Goal: Task Accomplishment & Management: Use online tool/utility

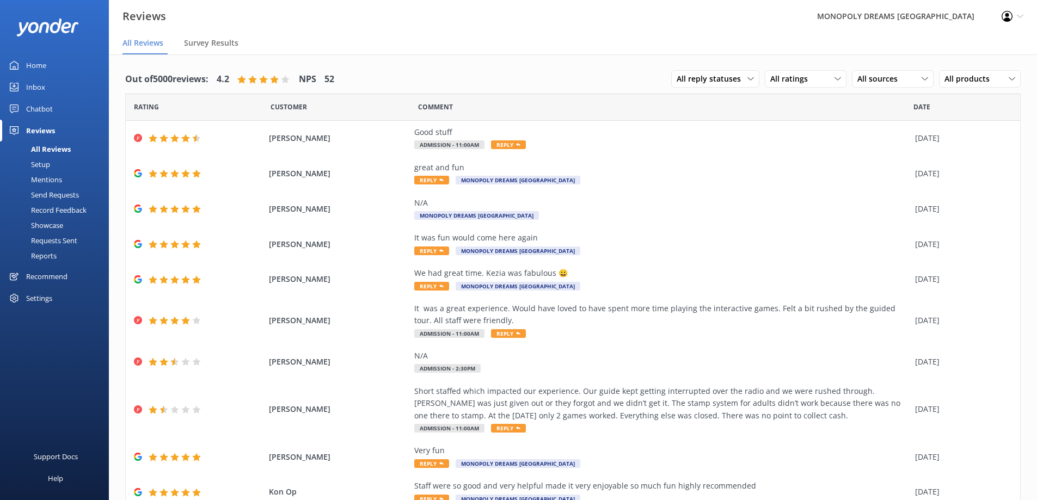
click at [42, 164] on div "Setup" at bounding box center [29, 164] width 44 height 15
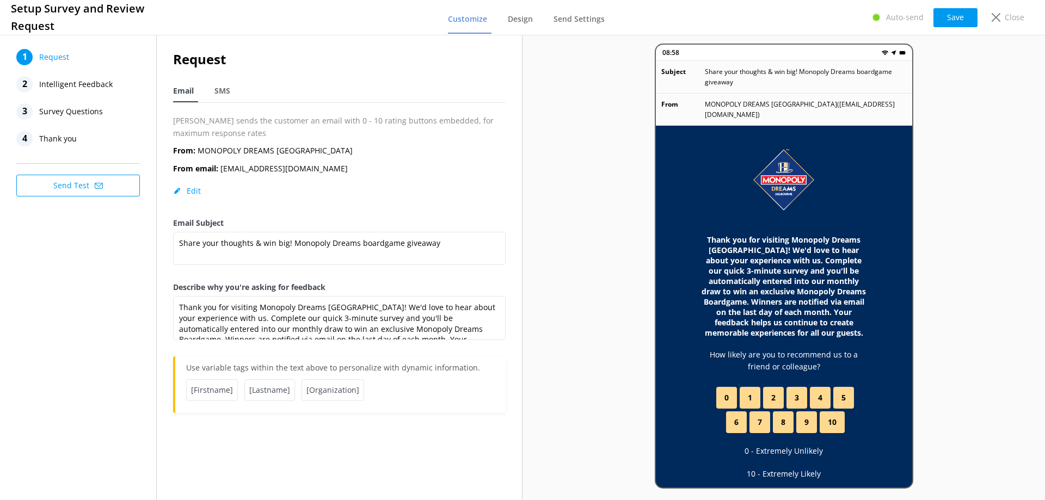
click at [84, 81] on span "Intelligent Feedback" at bounding box center [76, 84] width 74 height 16
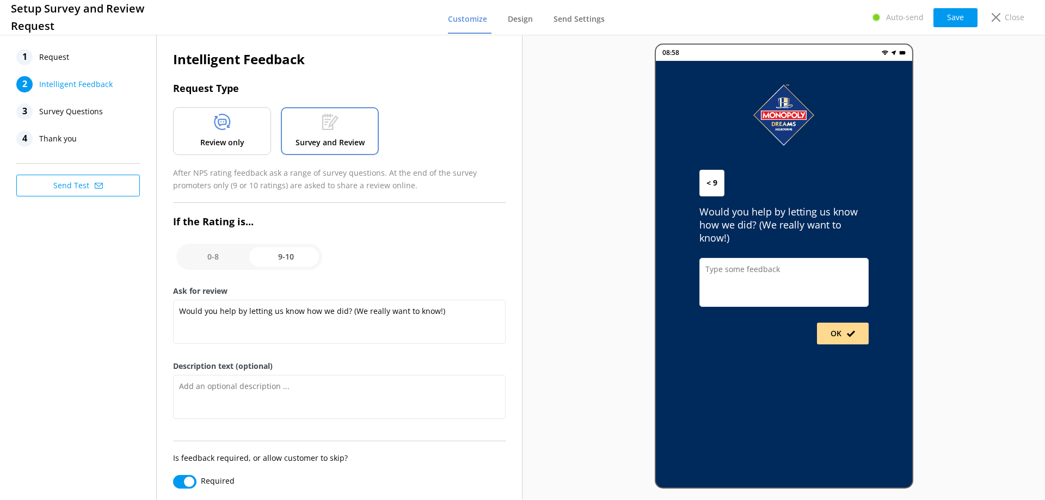
click at [65, 61] on span "Request" at bounding box center [54, 57] width 30 height 16
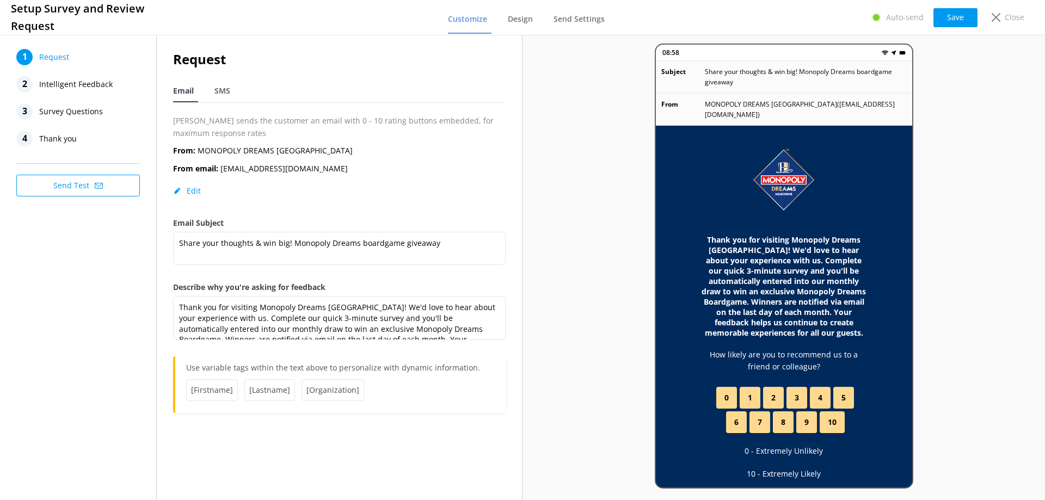
click at [101, 83] on span "Intelligent Feedback" at bounding box center [76, 84] width 74 height 16
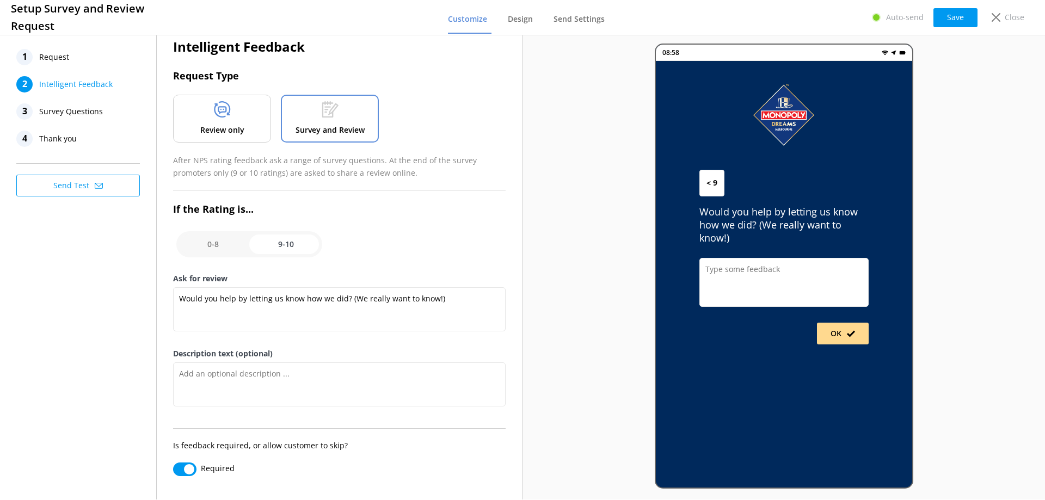
scroll to position [16, 0]
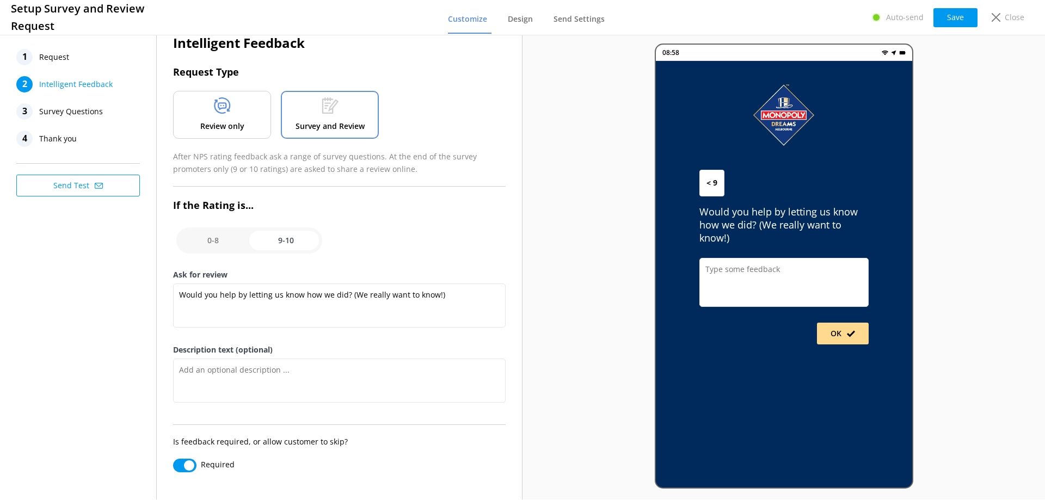
click at [77, 111] on span "Survey Questions" at bounding box center [71, 111] width 64 height 16
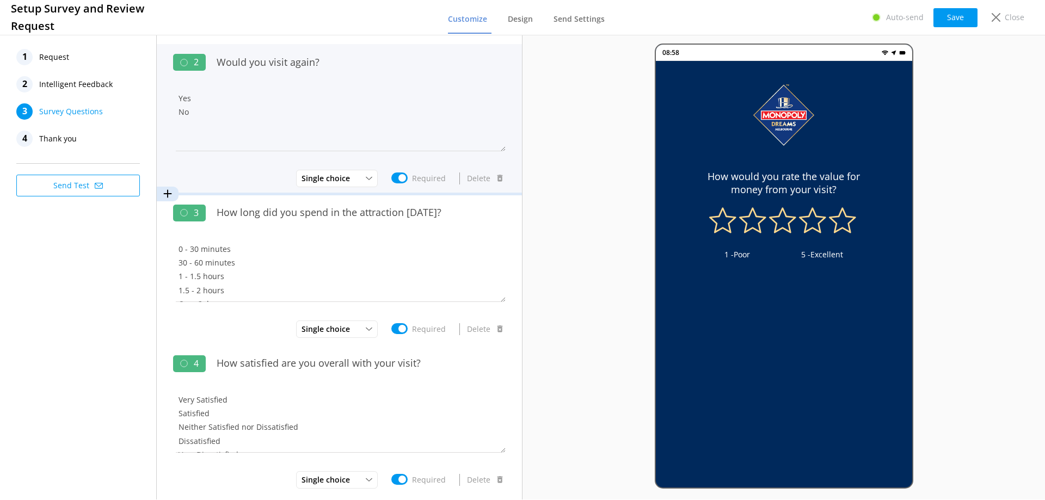
scroll to position [163, 0]
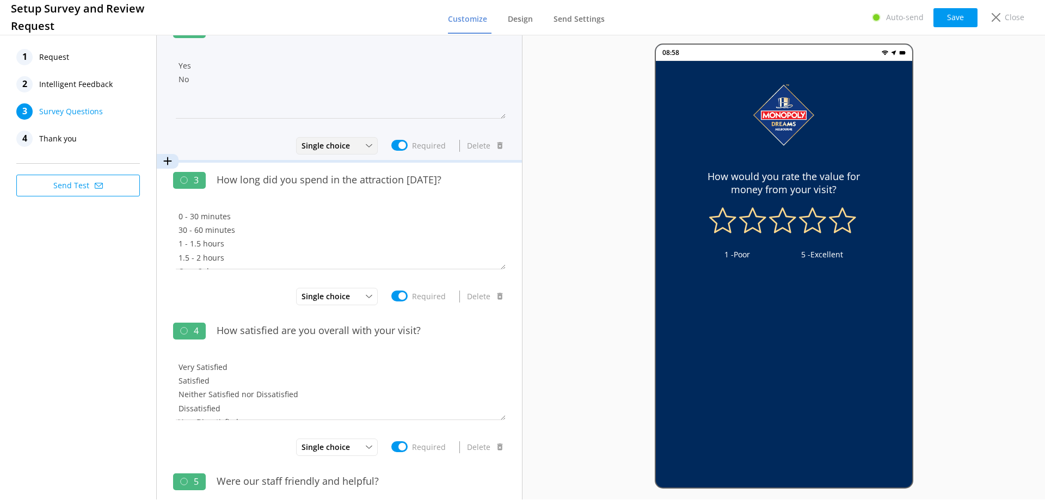
click at [353, 144] on div "Single choice" at bounding box center [337, 146] width 76 height 12
click at [425, 93] on textarea "Yes No" at bounding box center [339, 85] width 333 height 65
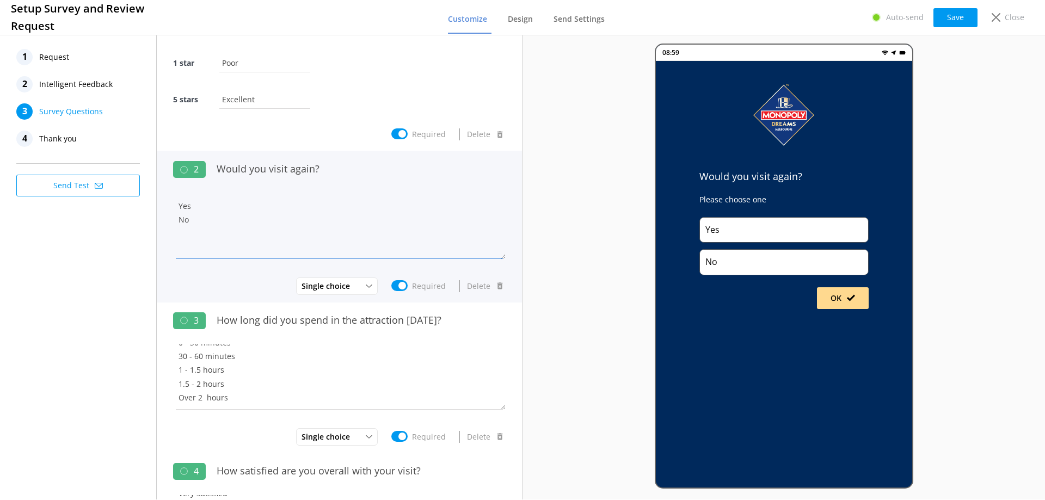
scroll to position [0, 0]
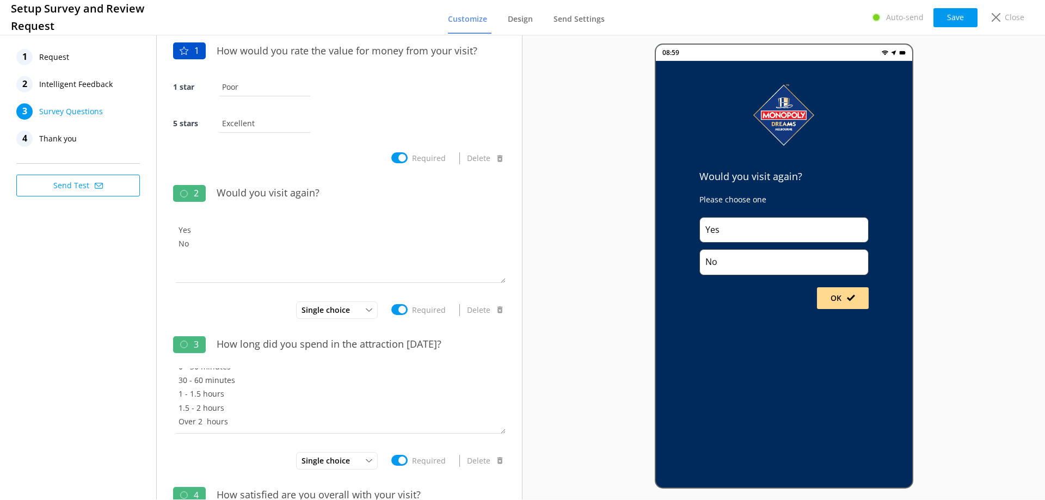
click at [94, 83] on span "Intelligent Feedback" at bounding box center [76, 84] width 74 height 16
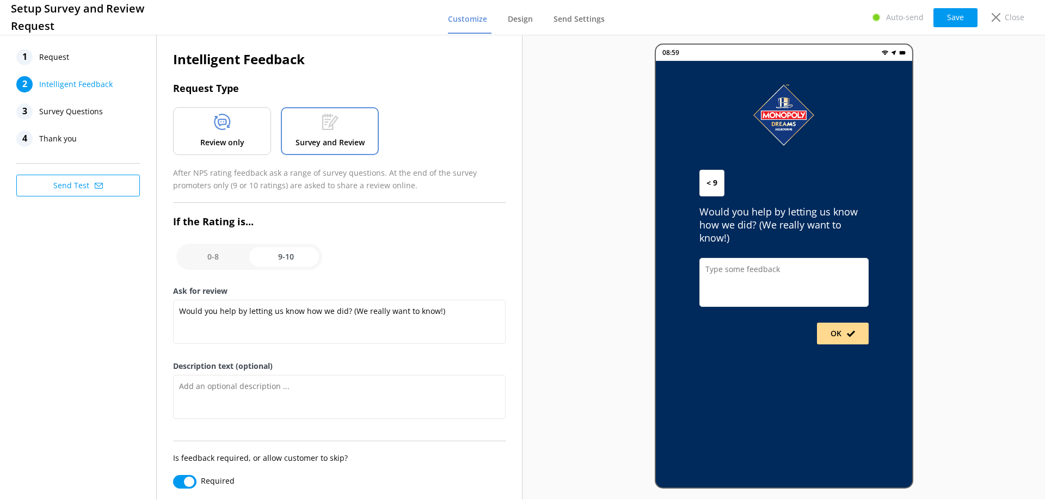
click at [88, 113] on span "Survey Questions" at bounding box center [71, 111] width 64 height 16
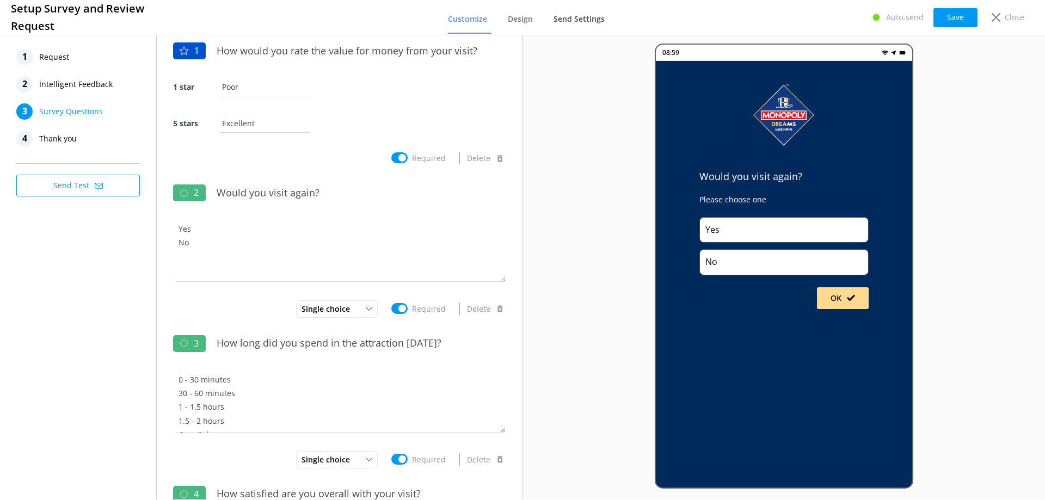
click at [583, 15] on span "Send Settings" at bounding box center [579, 19] width 51 height 11
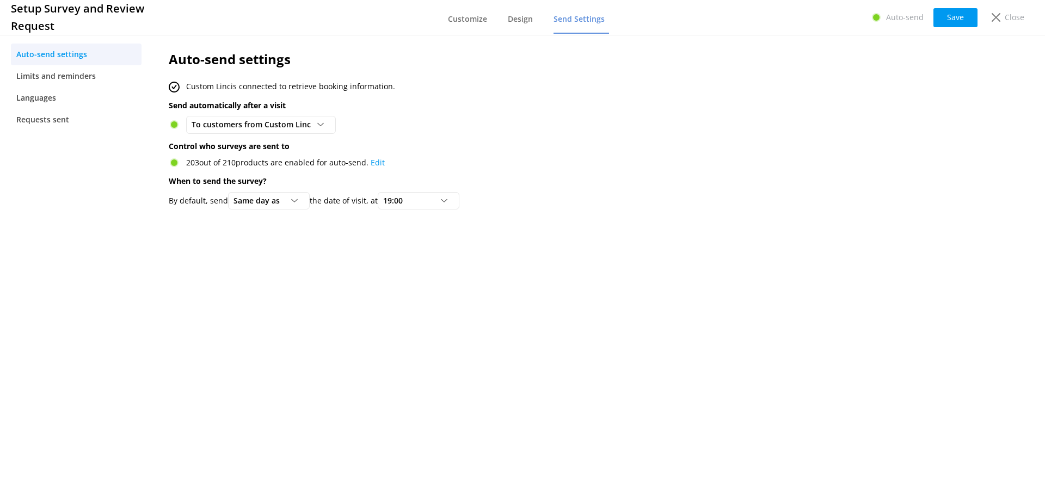
click at [574, 232] on div "Auto-send settings Custom Linc is connected to retrieve booking information. Se…" at bounding box center [518, 133] width 732 height 200
click at [486, 18] on span "Customize" at bounding box center [467, 19] width 39 height 11
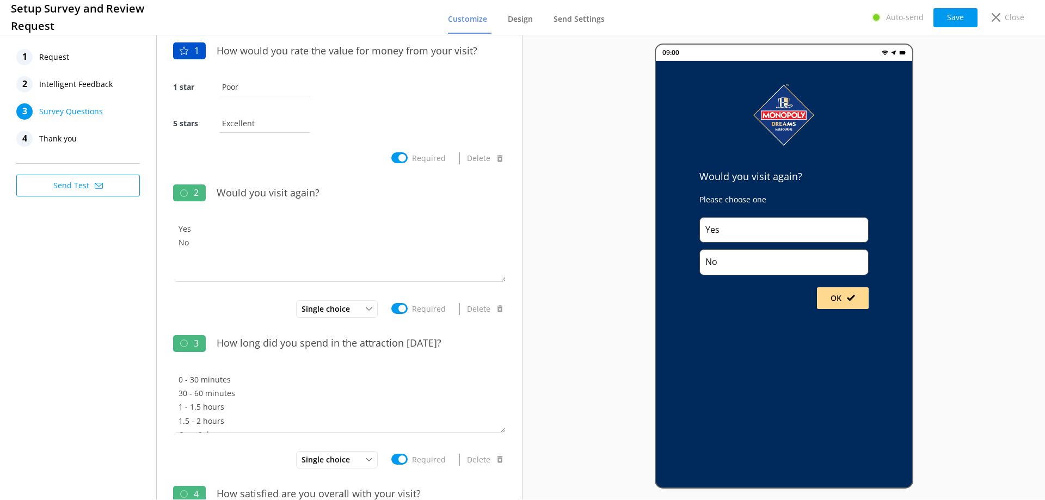
click at [81, 133] on div "4 Thank you" at bounding box center [78, 139] width 124 height 16
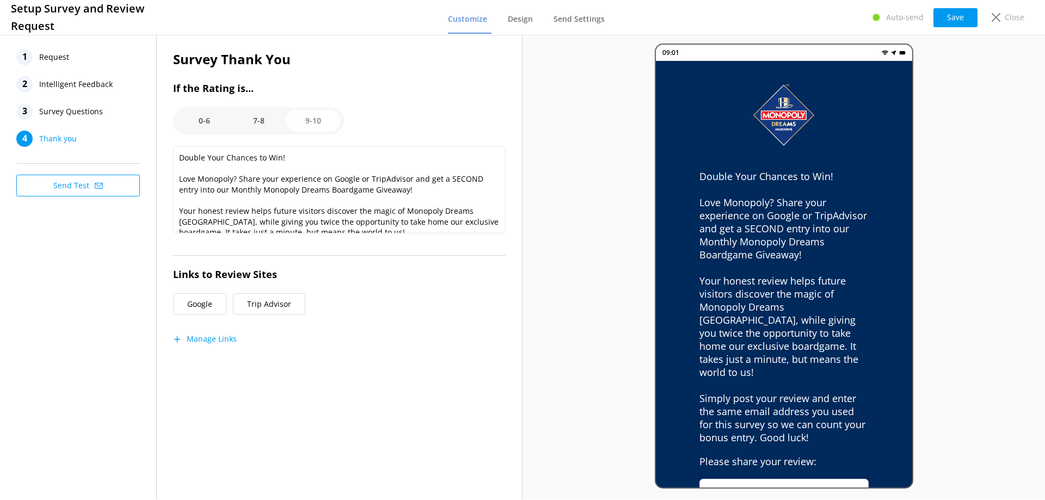
click at [79, 185] on button "Send Test" at bounding box center [78, 186] width 124 height 22
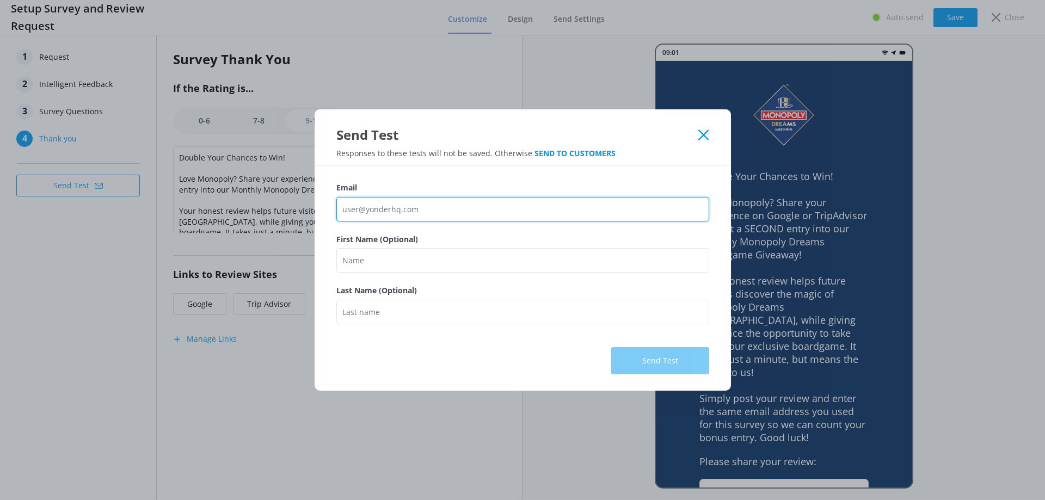
click at [426, 204] on input "Email" at bounding box center [522, 209] width 373 height 25
type input "[EMAIL_ADDRESS][DOMAIN_NAME]"
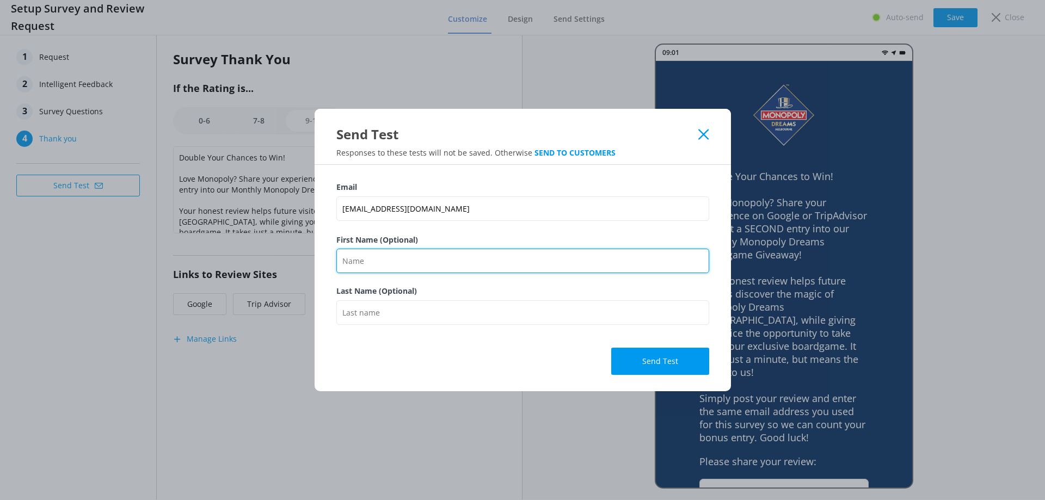
click at [428, 261] on input "First Name (Optional)" at bounding box center [522, 261] width 373 height 25
type input "[PERSON_NAME]"
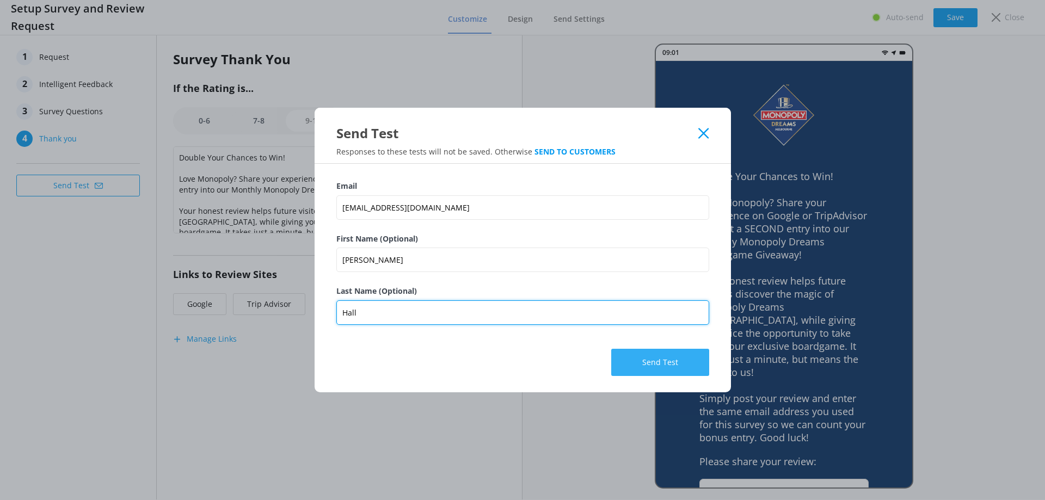
type input "Hall"
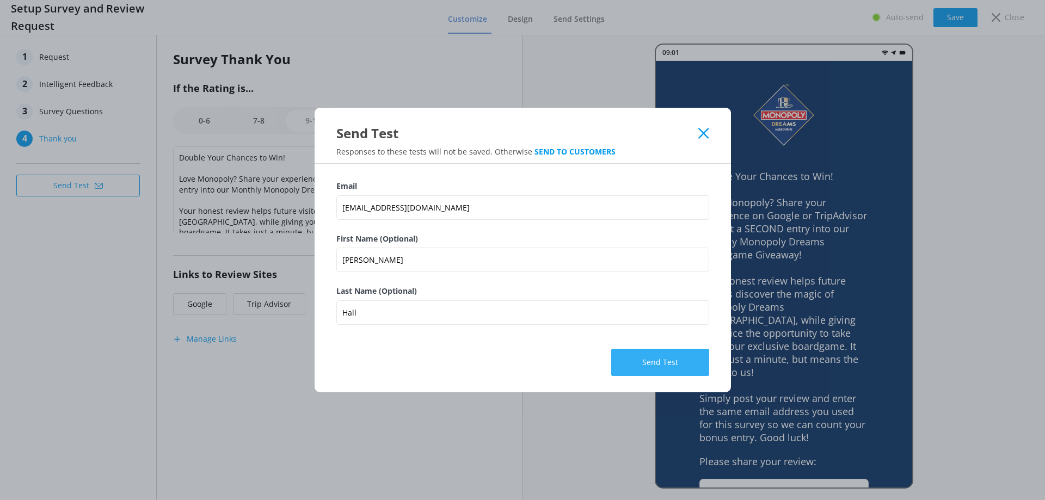
click at [678, 357] on button "Send Test" at bounding box center [660, 362] width 98 height 27
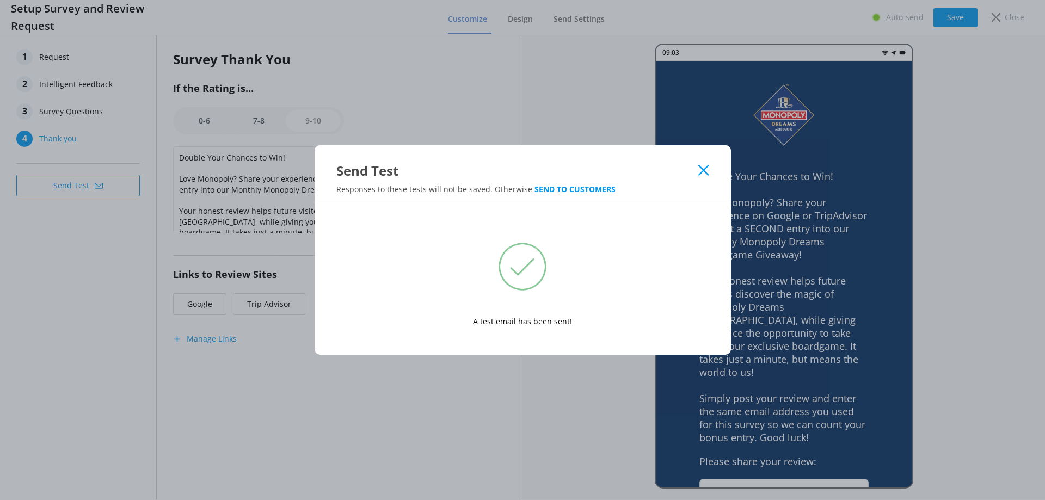
click at [706, 169] on icon at bounding box center [704, 170] width 10 height 11
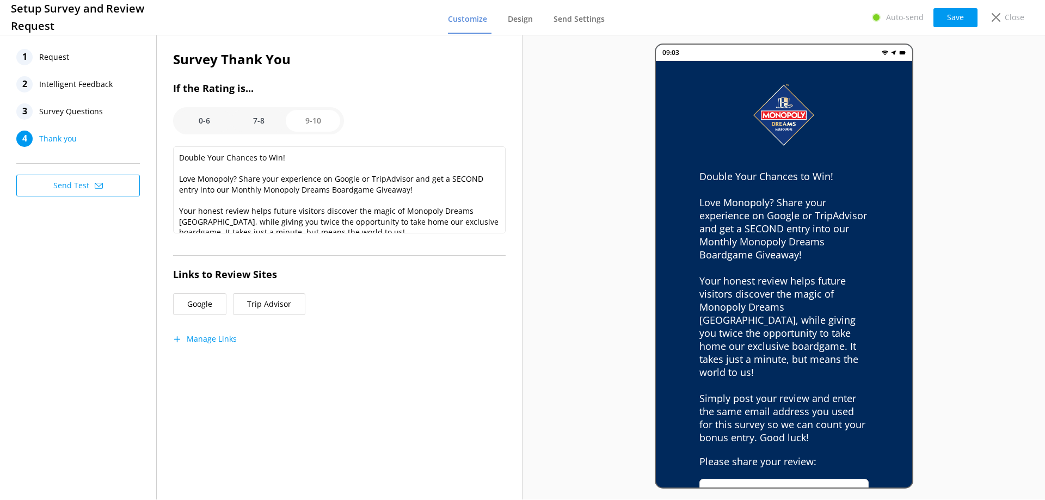
click at [62, 53] on span "Request" at bounding box center [54, 57] width 30 height 16
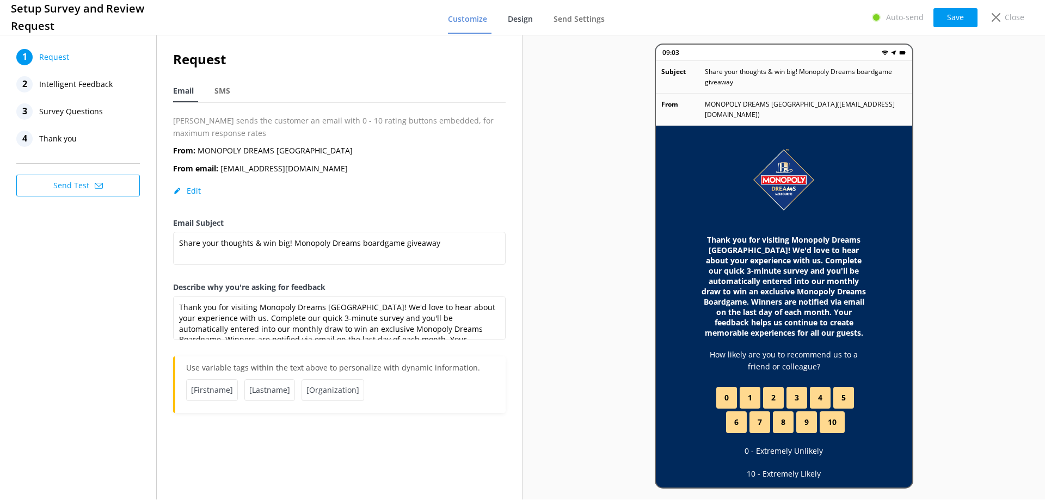
click at [527, 16] on span "Design" at bounding box center [520, 19] width 25 height 11
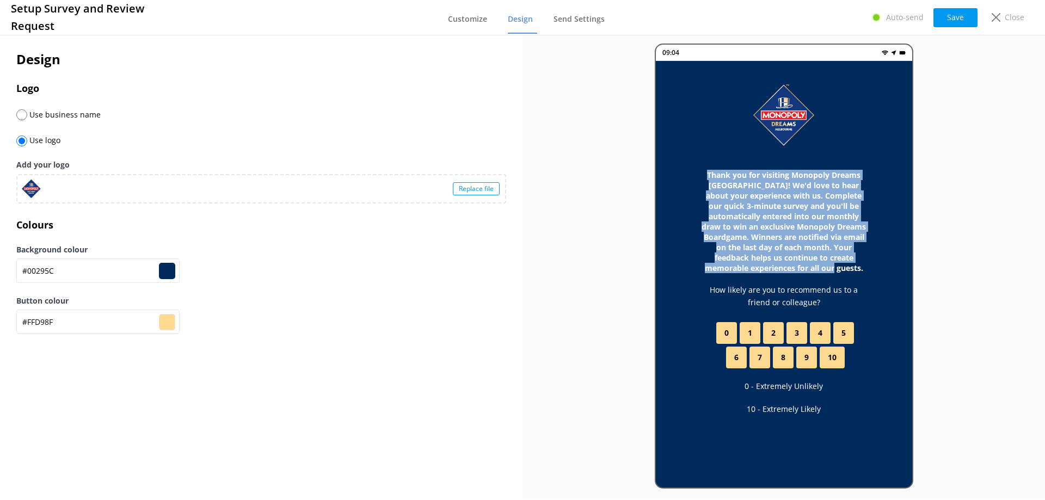
drag, startPoint x: 708, startPoint y: 173, endPoint x: 834, endPoint y: 275, distance: 161.8
click at [834, 275] on div "Thank you for visiting Monopoly Dreams [GEOGRAPHIC_DATA]! We'd love to hear abo…" at bounding box center [784, 282] width 256 height 443
click at [832, 272] on h3 "Thank you for visiting Monopoly Dreams [GEOGRAPHIC_DATA]! We'd love to hear abo…" at bounding box center [784, 221] width 169 height 103
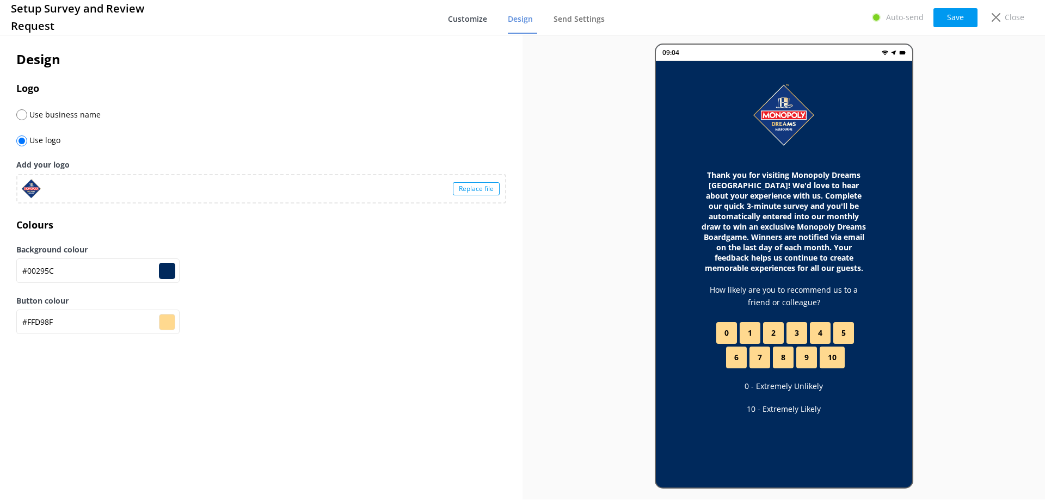
click at [480, 16] on span "Customize" at bounding box center [467, 19] width 39 height 11
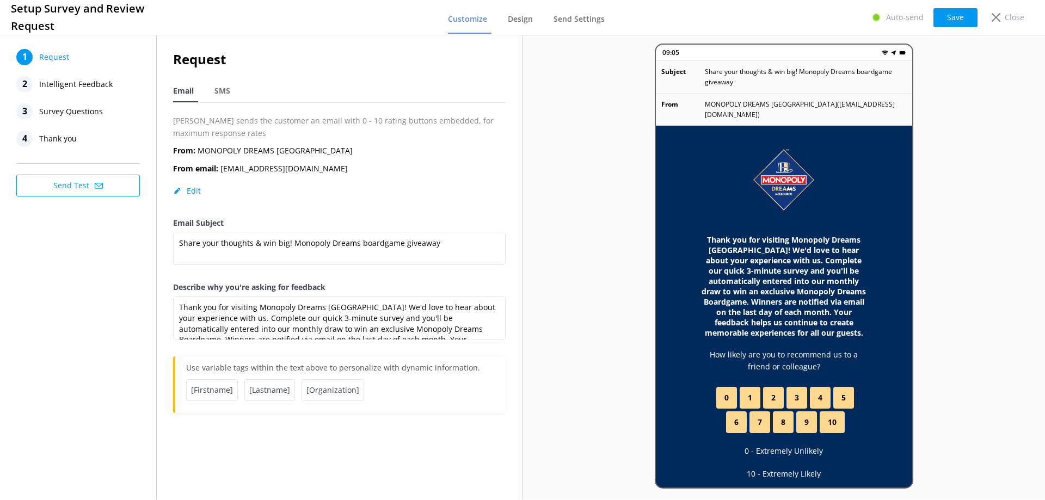
click at [79, 88] on span "Intelligent Feedback" at bounding box center [76, 84] width 74 height 16
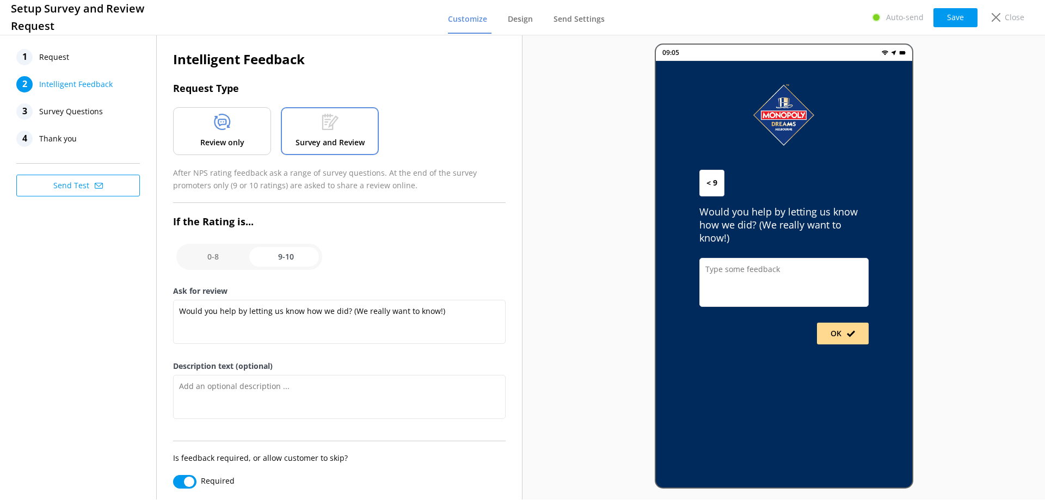
click at [72, 110] on span "Survey Questions" at bounding box center [71, 111] width 64 height 16
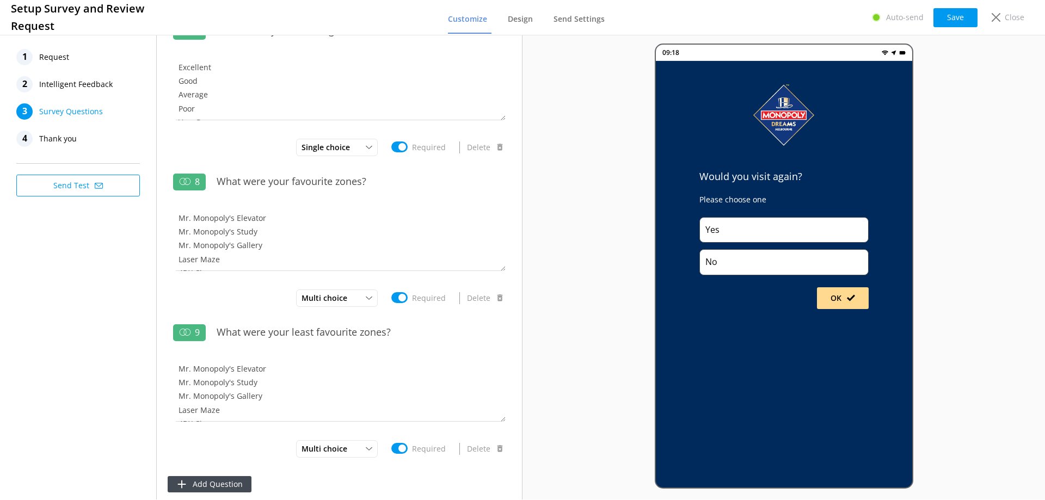
scroll to position [921, 0]
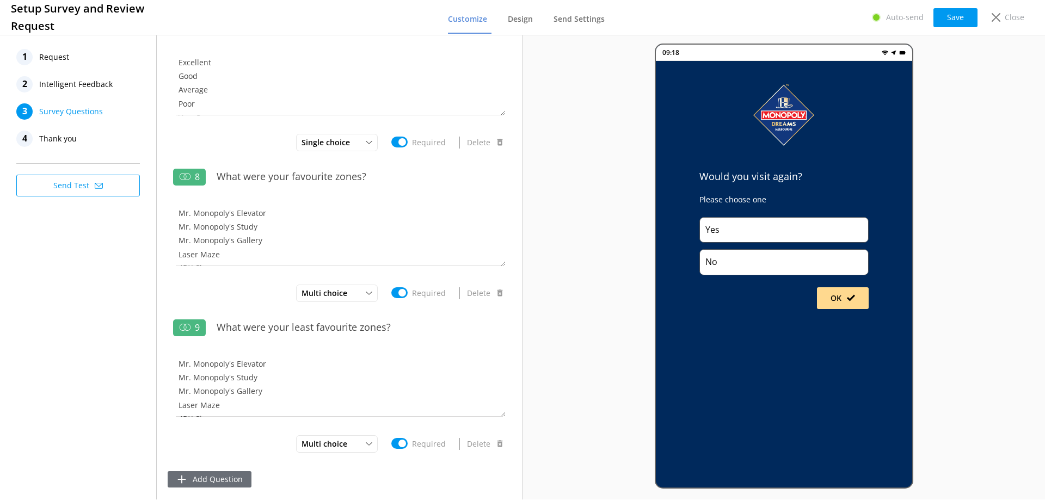
click at [217, 478] on button "Add Question" at bounding box center [210, 480] width 84 height 16
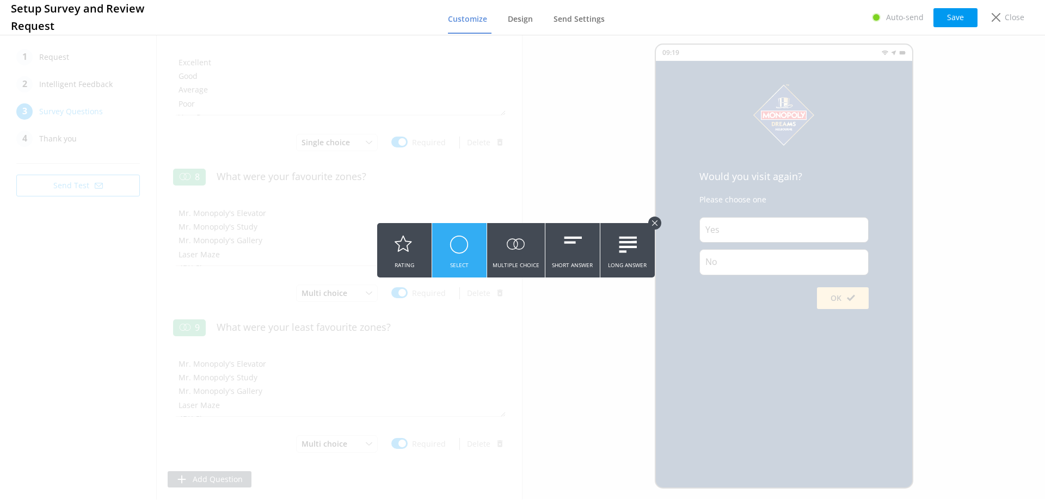
click at [460, 248] on use at bounding box center [459, 244] width 17 height 17
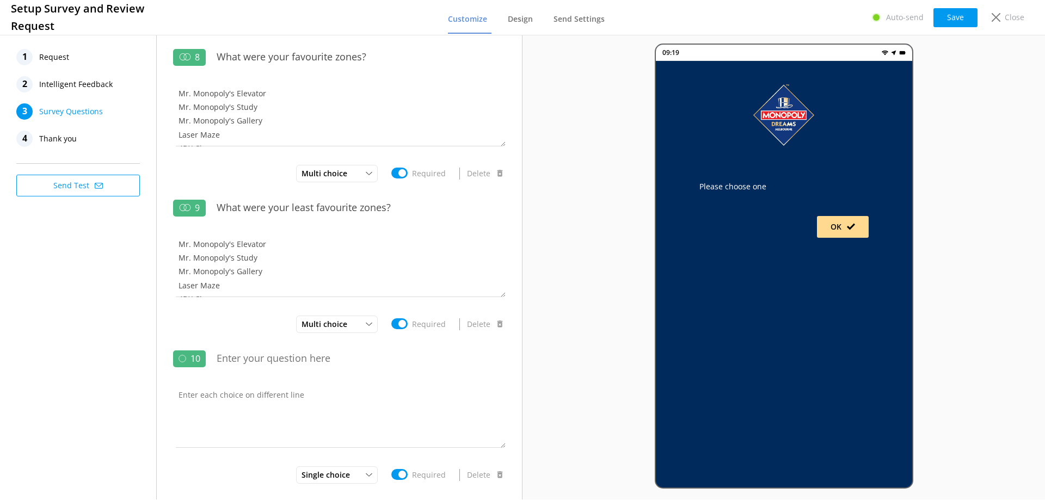
scroll to position [1071, 0]
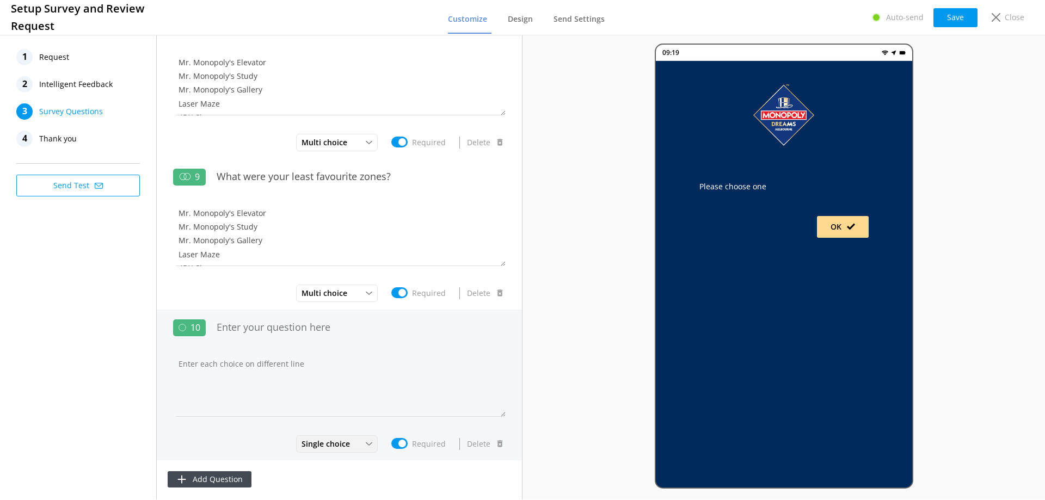
click at [342, 448] on div "Single choice Multiple choice Single choice" at bounding box center [337, 444] width 82 height 17
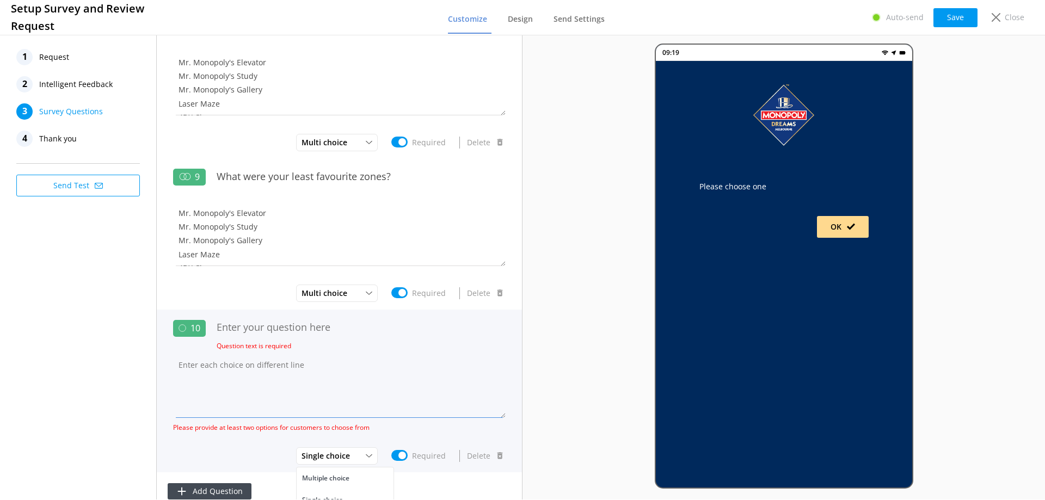
click at [350, 378] on textarea at bounding box center [339, 385] width 333 height 65
click at [479, 457] on button "Delete" at bounding box center [486, 456] width 40 height 22
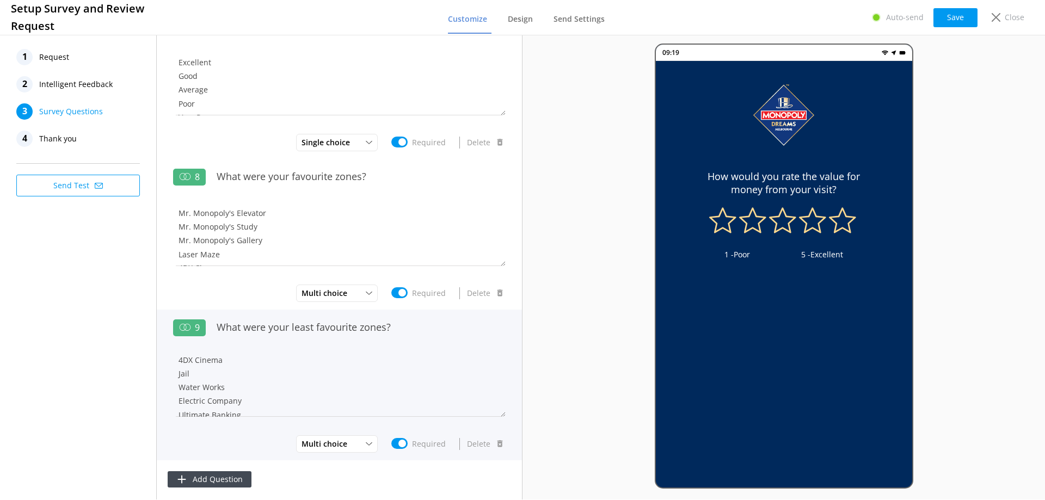
scroll to position [124, 0]
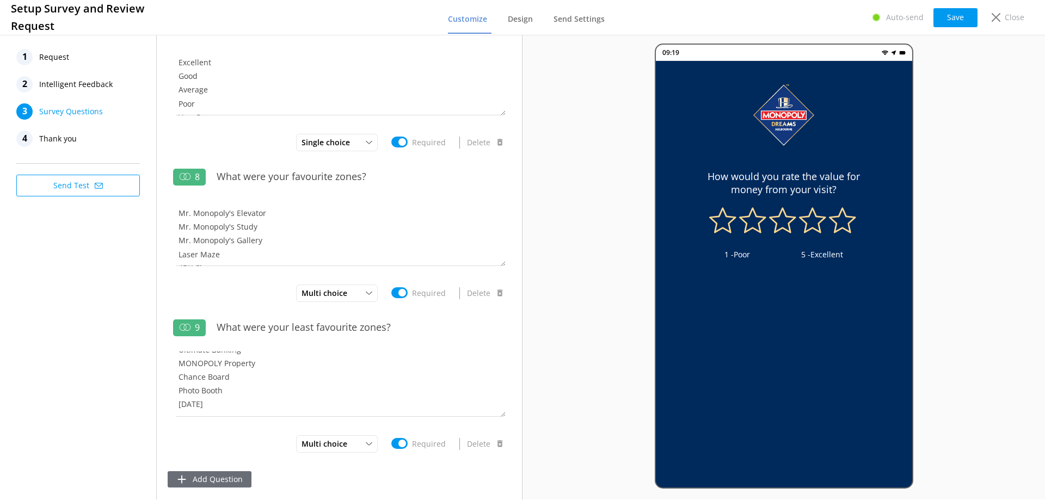
click at [221, 478] on button "Add Question" at bounding box center [210, 480] width 84 height 16
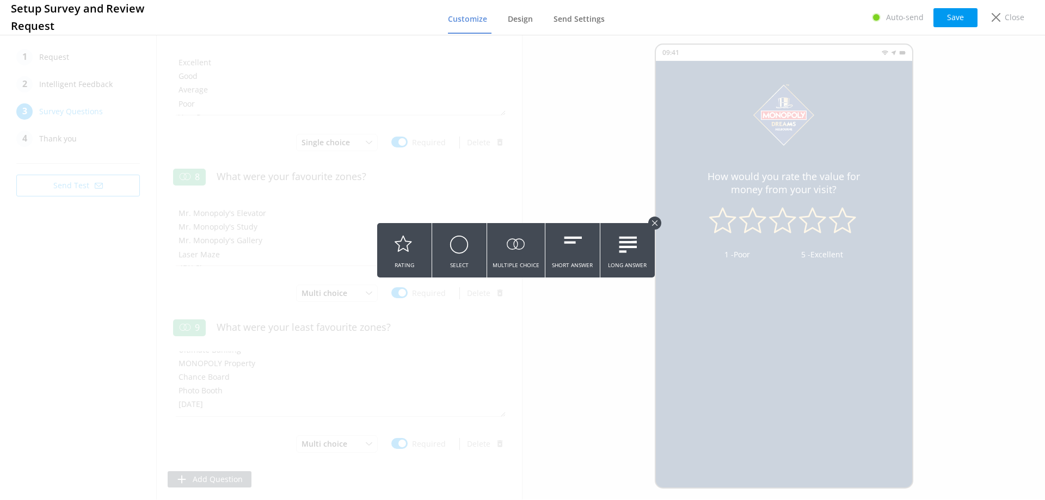
drag, startPoint x: 656, startPoint y: 221, endPoint x: 670, endPoint y: 158, distance: 63.8
click at [656, 221] on icon at bounding box center [654, 223] width 5 height 5
